Goal: Check status

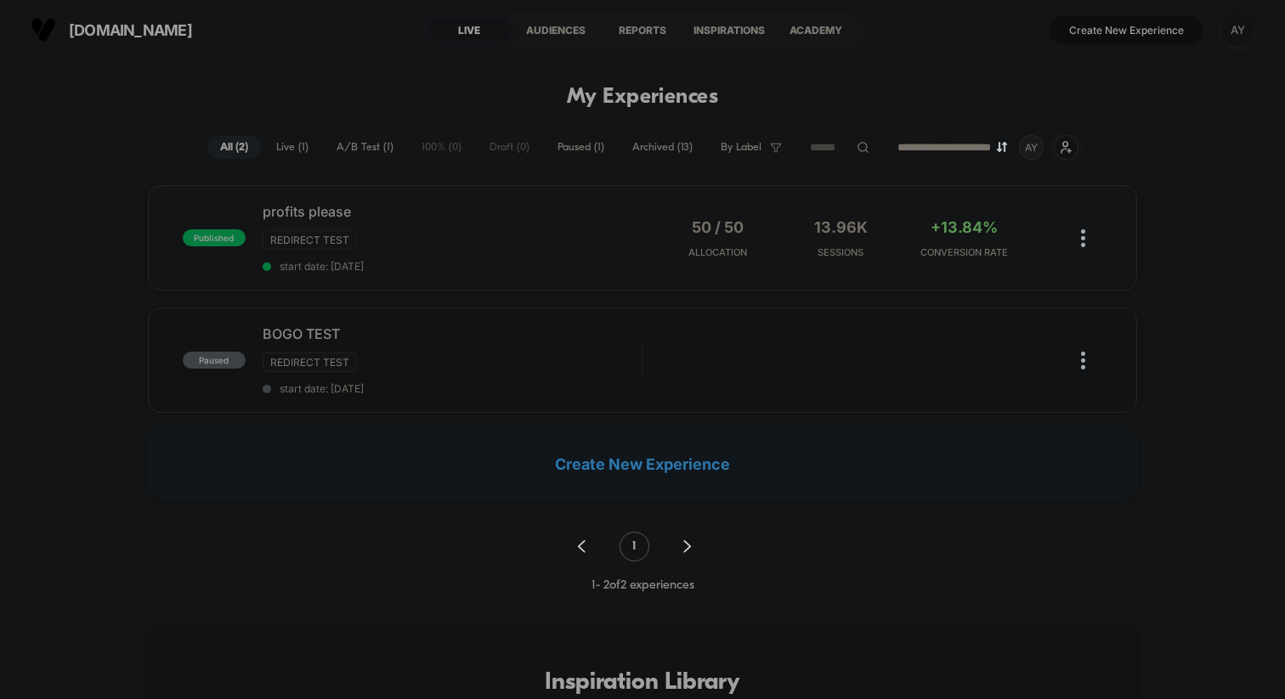
click at [447, 271] on div "published profits please Redirect Test start date: [DATE] 50 / 50 Allocation 13…" at bounding box center [642, 237] width 989 height 105
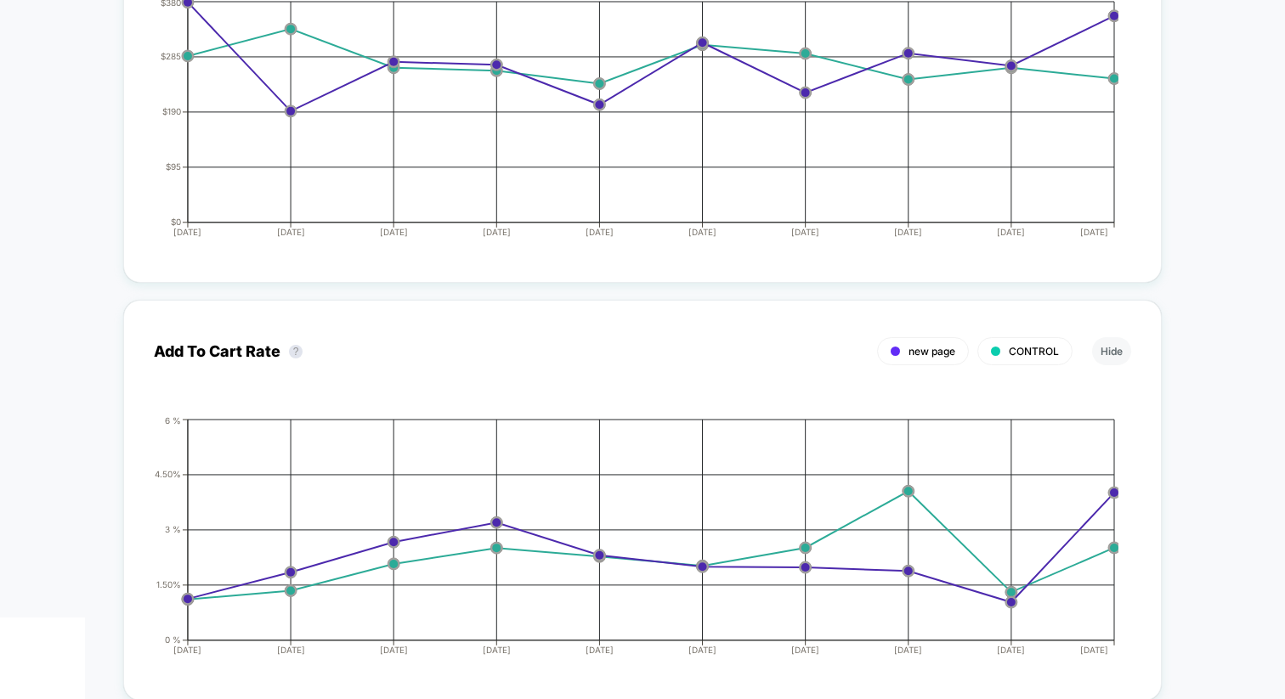
scroll to position [2992, 0]
